Goal: Task Accomplishment & Management: Manage account settings

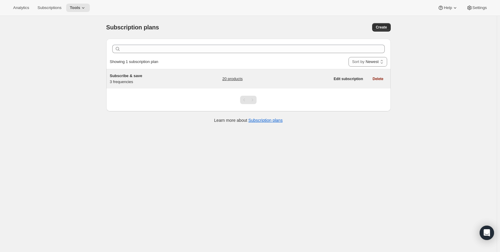
click at [122, 76] on span "Subscribe & save" at bounding box center [126, 75] width 32 height 4
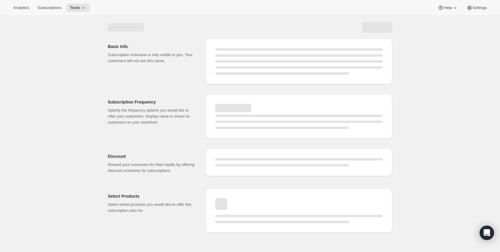
select select "WEEK"
select select "MONTH"
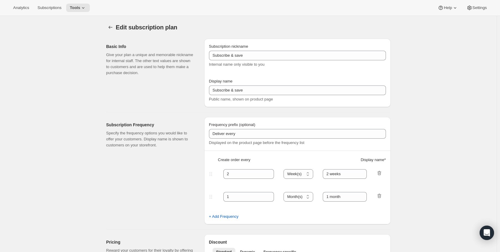
type input "1"
type input "Weekly"
type input "Monthly"
type input "10"
select select "MONTH"
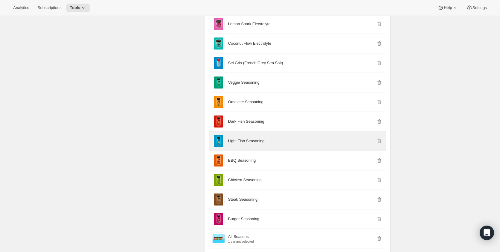
scroll to position [629, 0]
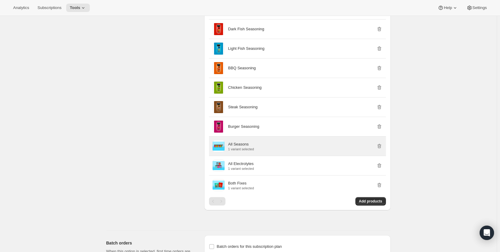
click at [244, 146] on p "All Seasons" at bounding box center [238, 144] width 21 height 6
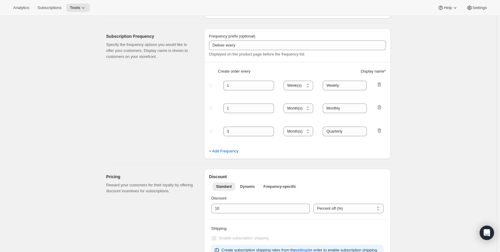
scroll to position [0, 0]
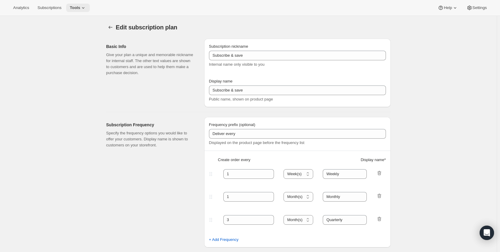
click at [78, 9] on button "Tools" at bounding box center [78, 8] width 24 height 8
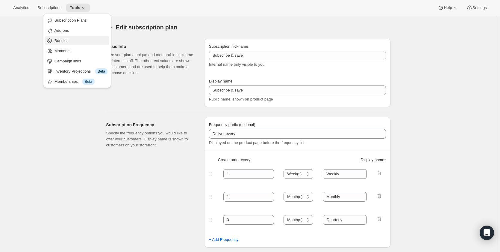
click at [79, 40] on span "Bundles" at bounding box center [81, 41] width 53 height 6
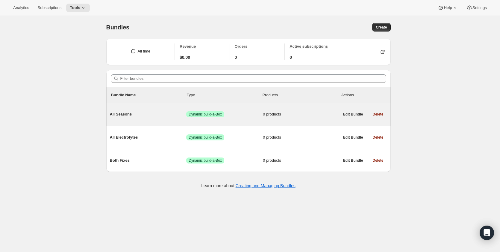
click at [124, 115] on span "All Seasons" at bounding box center [148, 114] width 77 height 6
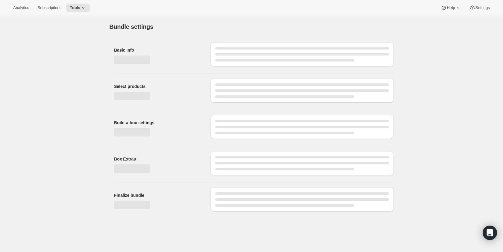
type input "All Seasons"
radio input "true"
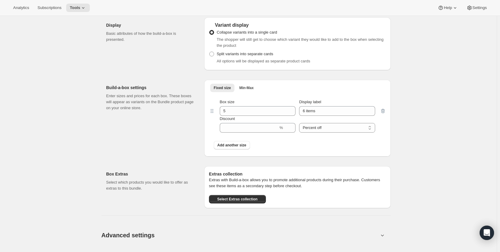
scroll to position [183, 0]
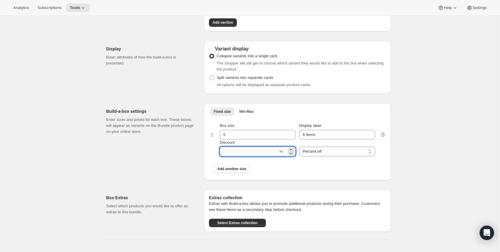
click at [243, 149] on input "Discount" at bounding box center [249, 152] width 59 height 10
drag, startPoint x: 205, startPoint y: 156, endPoint x: 214, endPoint y: 154, distance: 8.6
click at [205, 156] on div "Build-a-box settings Enter sizes and prices for each box. These boxes will appe…" at bounding box center [248, 140] width 285 height 82
click at [266, 153] on input "Discount" at bounding box center [249, 152] width 59 height 10
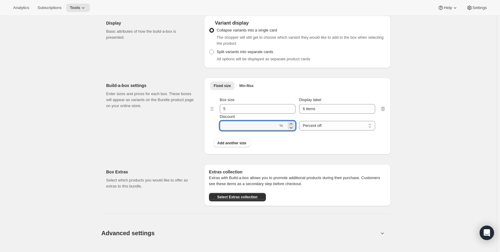
scroll to position [210, 0]
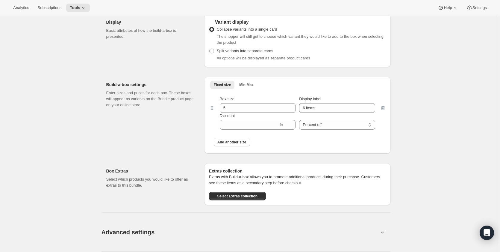
click at [179, 143] on div "Build-a-box settings Enter sizes and prices for each box. These boxes will appe…" at bounding box center [152, 115] width 93 height 77
click at [244, 109] on input "5" at bounding box center [253, 108] width 67 height 10
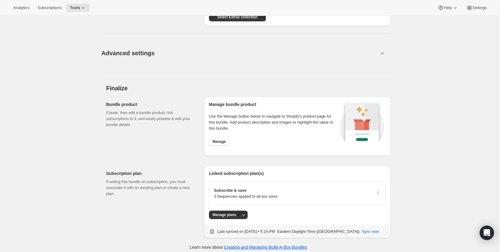
scroll to position [393, 0]
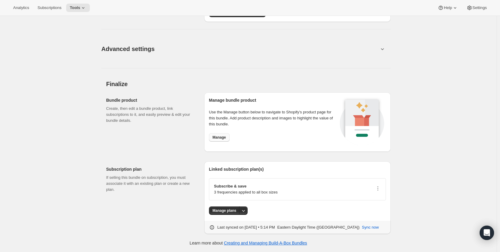
click at [226, 138] on span "Manage" at bounding box center [219, 137] width 13 height 5
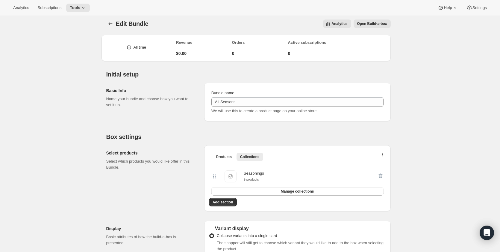
scroll to position [3, 0]
click at [381, 25] on span "Open Build-a-box" at bounding box center [373, 24] width 30 height 5
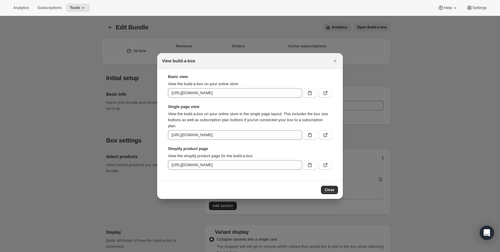
scroll to position [0, 0]
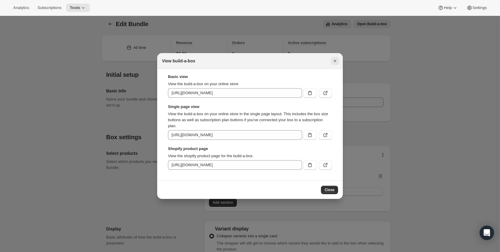
drag, startPoint x: 334, startPoint y: 61, endPoint x: 451, endPoint y: 18, distance: 124.3
click at [336, 61] on icon "Close" at bounding box center [335, 61] width 2 height 2
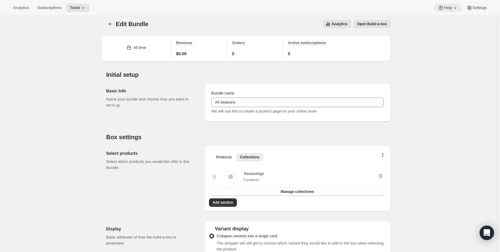
click at [455, 7] on icon at bounding box center [456, 8] width 6 height 6
click at [450, 28] on span "Help Center" at bounding box center [448, 31] width 21 height 6
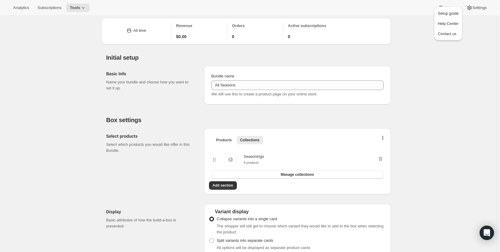
scroll to position [60, 0]
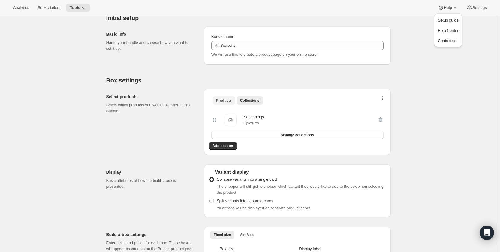
click at [231, 102] on span "Products" at bounding box center [224, 100] width 16 height 5
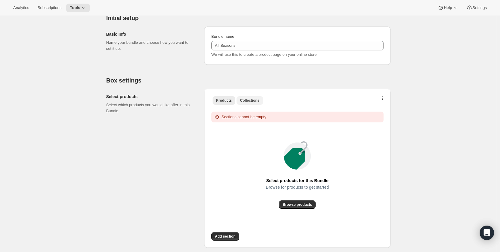
click at [249, 102] on span "Collections" at bounding box center [249, 100] width 19 height 5
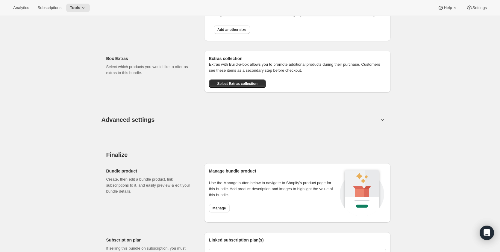
scroll to position [393, 0]
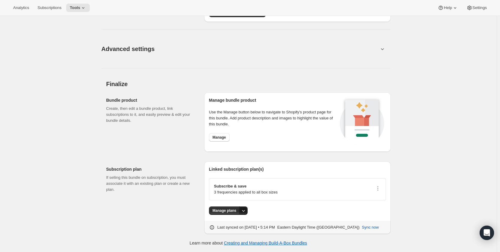
click at [242, 211] on icon "More actions" at bounding box center [244, 210] width 6 height 6
click at [227, 212] on span "Manage plans" at bounding box center [225, 210] width 24 height 5
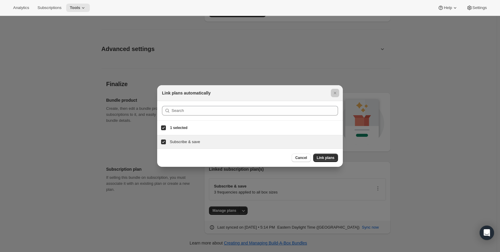
click at [178, 206] on div at bounding box center [250, 126] width 500 height 252
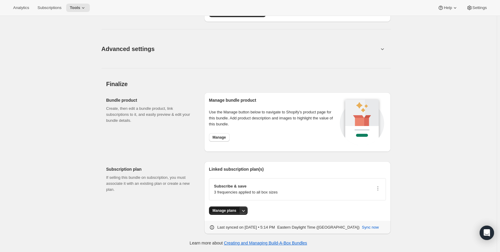
click at [231, 210] on span "Manage plans" at bounding box center [225, 210] width 24 height 5
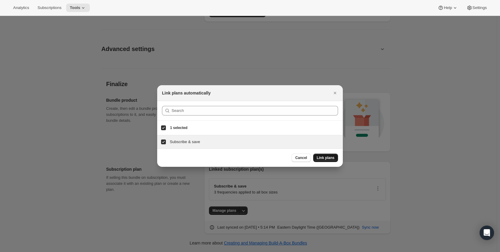
click at [327, 157] on span "Link plans" at bounding box center [326, 157] width 18 height 5
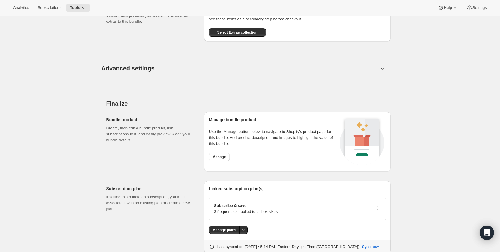
scroll to position [363, 0]
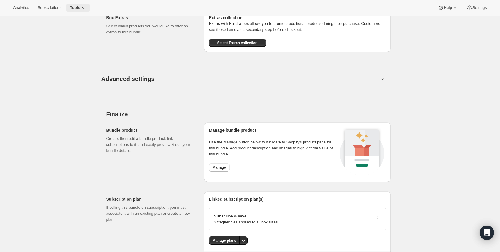
click at [80, 7] on icon at bounding box center [83, 8] width 6 height 6
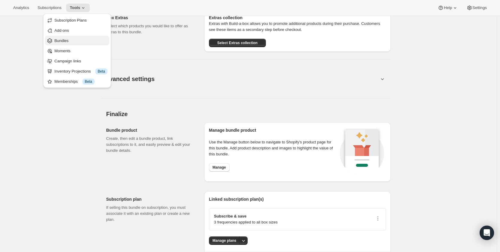
click at [66, 40] on span "Bundles" at bounding box center [62, 40] width 14 height 4
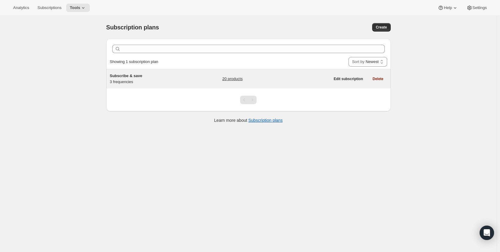
click at [193, 80] on div "Subscribe & save 3 frequencies 20 products" at bounding box center [220, 79] width 221 height 12
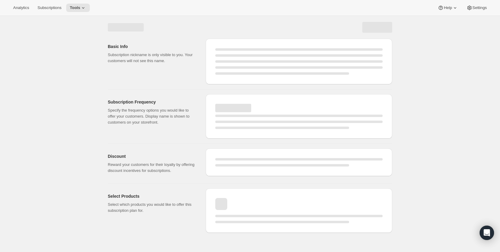
select select "WEEK"
select select "MONTH"
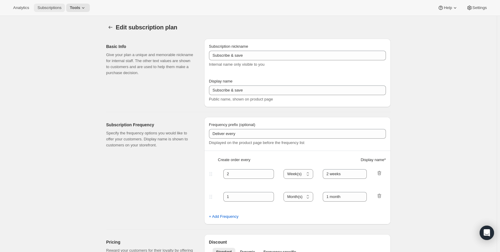
click at [59, 7] on span "Subscriptions" at bounding box center [49, 7] width 24 height 5
type input "1"
type input "Weekly"
type input "Monthly"
type input "10"
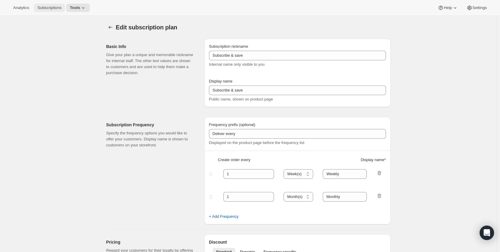
select select "MONTH"
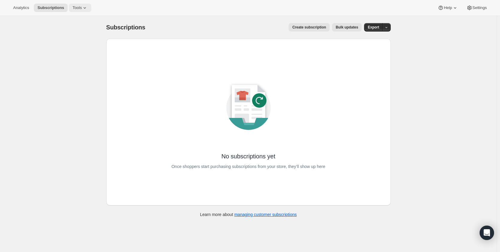
click at [82, 9] on icon at bounding box center [85, 8] width 6 height 6
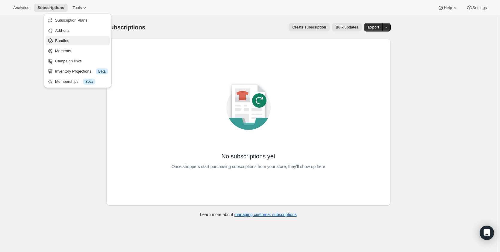
click at [66, 41] on span "Bundles" at bounding box center [62, 40] width 14 height 4
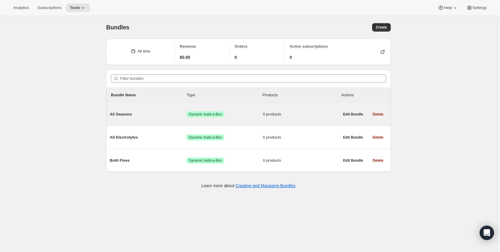
click at [117, 114] on span "All Seasons" at bounding box center [148, 114] width 77 height 6
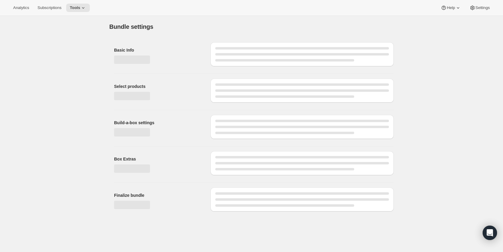
type input "All Seasons"
radio input "true"
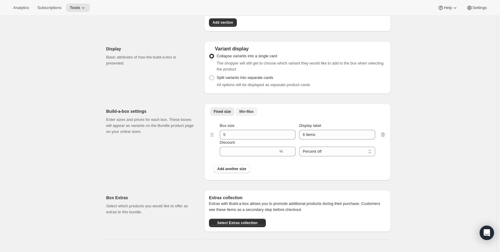
scroll to position [180, 0]
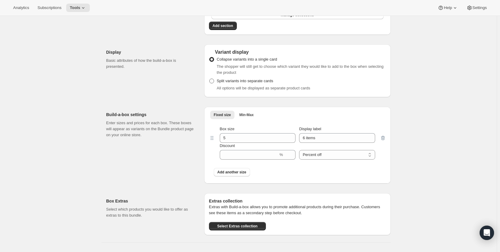
click at [243, 83] on span "Split variants into separate cards" at bounding box center [245, 81] width 57 height 4
click at [210, 79] on input "Split variants into separate cards" at bounding box center [209, 79] width 0 height 0
radio input "true"
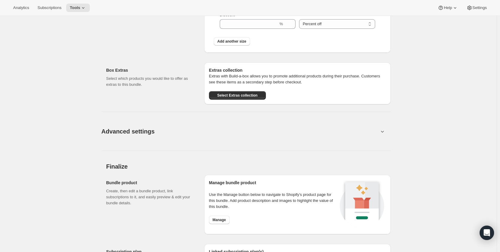
scroll to position [393, 0]
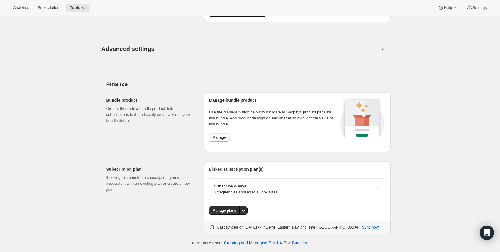
click at [221, 140] on span "Manage" at bounding box center [219, 137] width 13 height 5
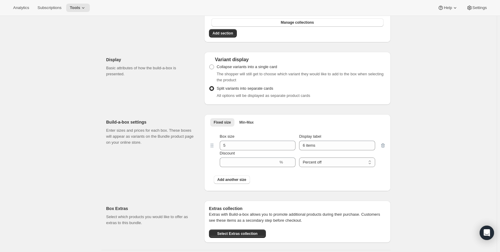
scroll to position [183, 0]
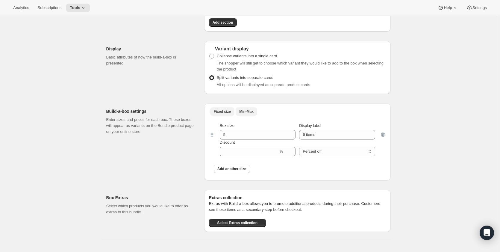
click at [247, 111] on span "Min-Max" at bounding box center [246, 111] width 14 height 5
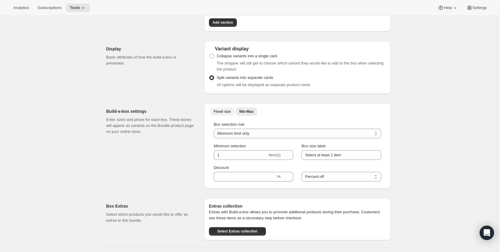
click at [227, 111] on span "Fixed size" at bounding box center [222, 111] width 17 height 5
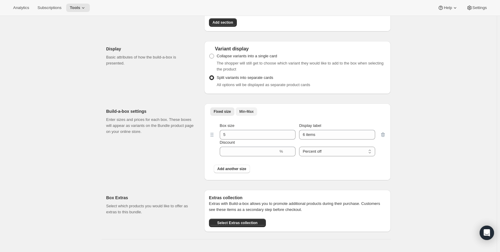
click at [251, 115] on button "Min-Max" at bounding box center [247, 111] width 22 height 8
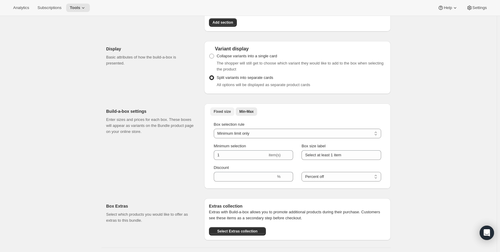
click at [226, 114] on span "Fixed size" at bounding box center [222, 111] width 17 height 5
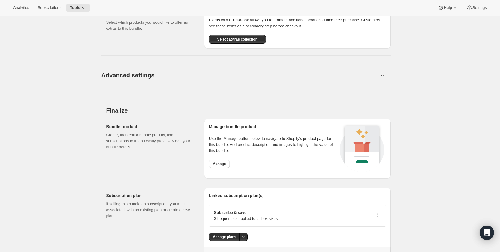
scroll to position [393, 0]
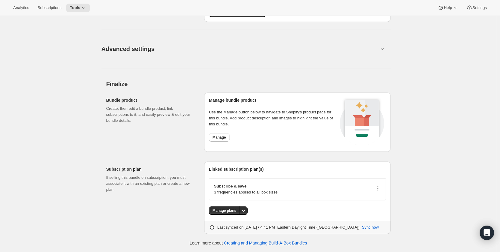
click at [381, 188] on icon "button" at bounding box center [378, 188] width 6 height 6
click at [378, 188] on icon "button" at bounding box center [378, 188] width 6 height 6
click at [280, 181] on div "Subscribe & save 3 frequencies applied to all box sizes" at bounding box center [297, 189] width 177 height 22
click at [250, 190] on p "3 frequencies applied to all box sizes" at bounding box center [246, 192] width 64 height 6
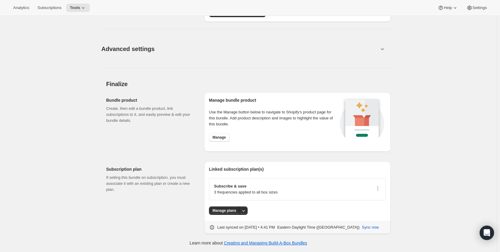
drag, startPoint x: 240, startPoint y: 192, endPoint x: 244, endPoint y: 190, distance: 4.3
click at [241, 191] on p "3 frequencies applied to all box sizes" at bounding box center [246, 192] width 64 height 6
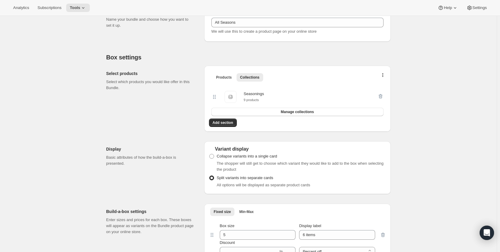
scroll to position [0, 0]
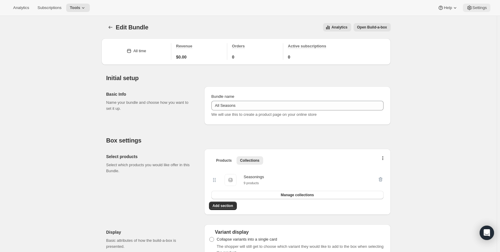
click at [481, 9] on span "Settings" at bounding box center [480, 7] width 14 height 5
click at [454, 8] on icon at bounding box center [456, 8] width 6 height 6
click at [25, 7] on span "Analytics" at bounding box center [21, 7] width 16 height 5
